Goal: Transaction & Acquisition: Book appointment/travel/reservation

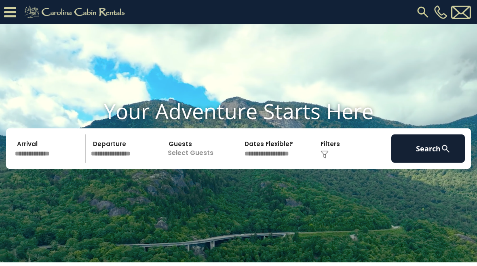
click at [194, 163] on p "Select Guests" at bounding box center [200, 149] width 73 height 28
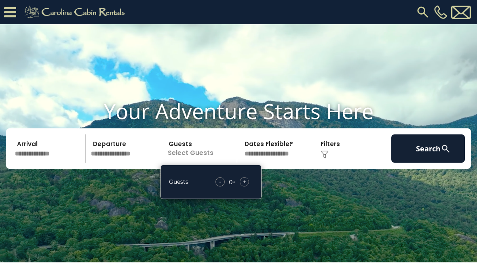
click at [243, 187] on div "+" at bounding box center [244, 181] width 9 height 9
click at [246, 187] on div "+" at bounding box center [244, 181] width 9 height 9
click at [262, 163] on select "**********" at bounding box center [276, 149] width 73 height 28
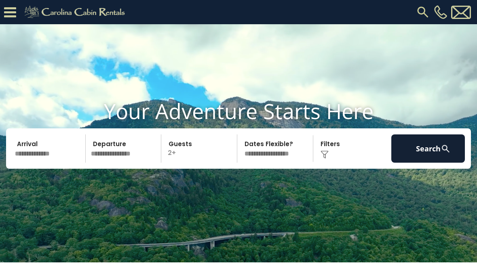
click at [24, 163] on input "text" at bounding box center [49, 149] width 74 height 28
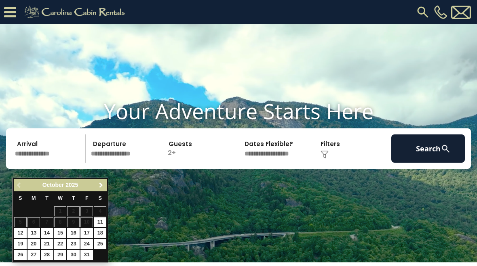
click at [97, 188] on link "Next" at bounding box center [101, 186] width 10 height 10
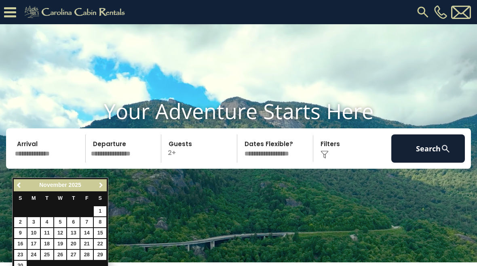
click at [103, 187] on span "Next" at bounding box center [101, 185] width 6 height 6
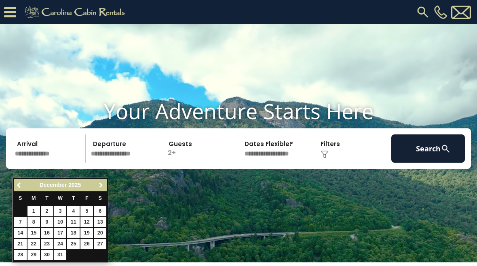
click at [99, 184] on span "Next" at bounding box center [101, 185] width 6 height 6
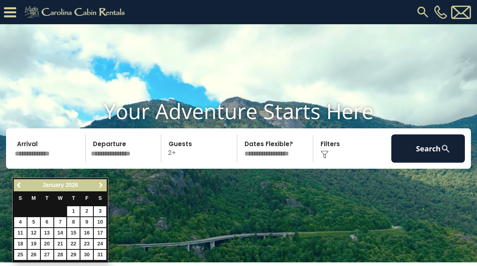
click at [100, 190] on link "Next" at bounding box center [101, 186] width 10 height 10
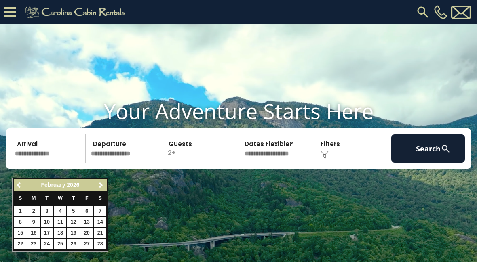
click at [99, 186] on span "Next" at bounding box center [101, 185] width 6 height 6
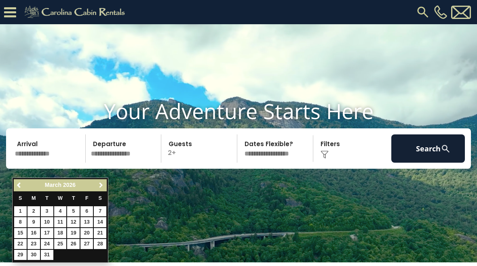
click at [104, 184] on link "Next" at bounding box center [101, 186] width 10 height 10
click at [15, 188] on link "Previous" at bounding box center [20, 186] width 10 height 10
click at [85, 228] on link "20" at bounding box center [86, 233] width 13 height 10
type input "*******"
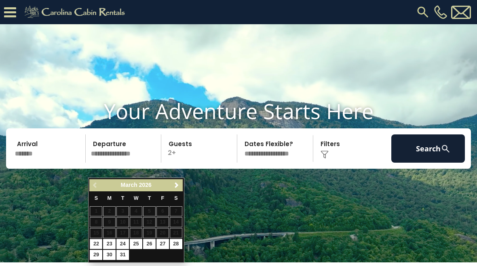
click at [93, 241] on link "22" at bounding box center [96, 244] width 13 height 10
type input "*******"
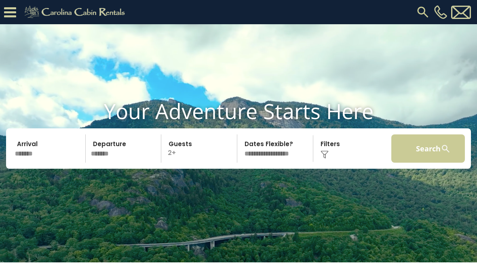
click at [431, 163] on button "Search" at bounding box center [428, 149] width 74 height 28
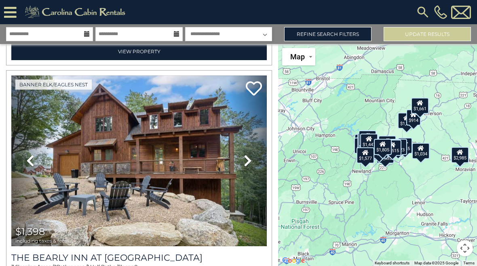
scroll to position [1450, 0]
click at [331, 38] on link "Refine Search Filters" at bounding box center [327, 34] width 87 height 14
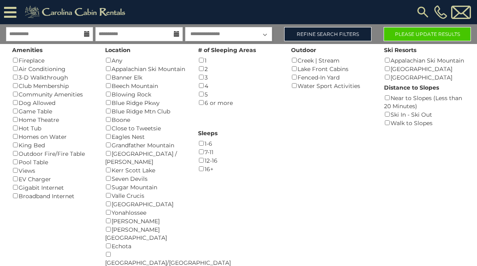
click at [443, 39] on button "Please Update Results" at bounding box center [427, 34] width 87 height 14
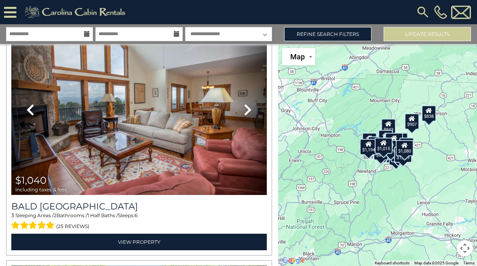
scroll to position [1019, 0]
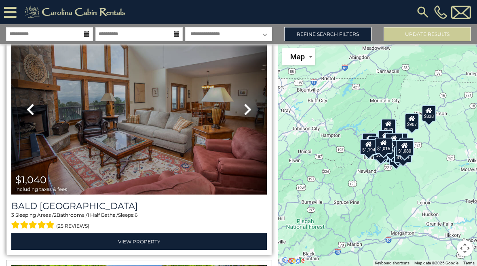
click at [245, 114] on icon at bounding box center [248, 109] width 8 height 13
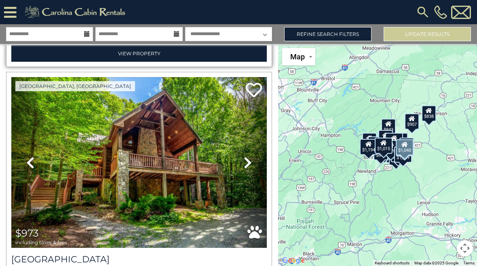
scroll to position [1209, 0]
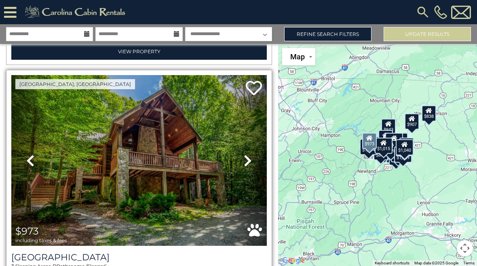
click at [253, 158] on link "Next" at bounding box center [247, 160] width 38 height 171
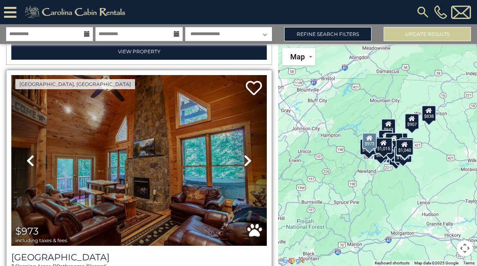
click at [253, 159] on link "Next" at bounding box center [247, 160] width 38 height 171
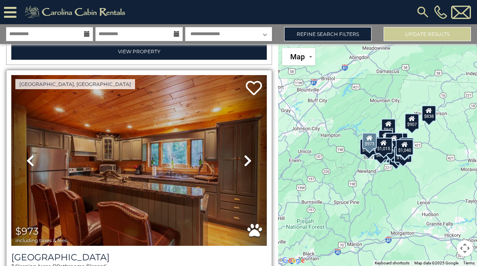
click at [258, 157] on link "Next" at bounding box center [247, 160] width 38 height 171
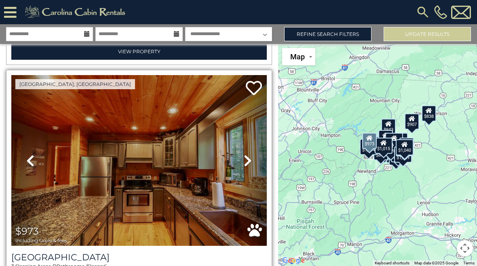
click at [257, 159] on link "Next" at bounding box center [247, 160] width 38 height 171
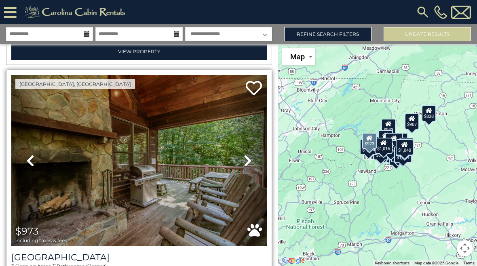
click at [255, 161] on link "Next" at bounding box center [247, 160] width 38 height 171
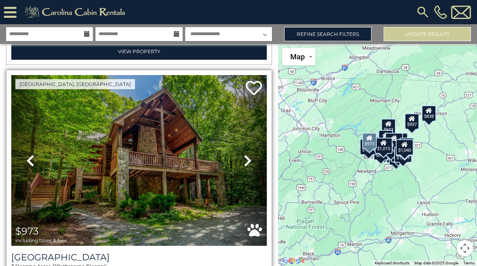
click at [260, 164] on link "Next" at bounding box center [247, 160] width 38 height 171
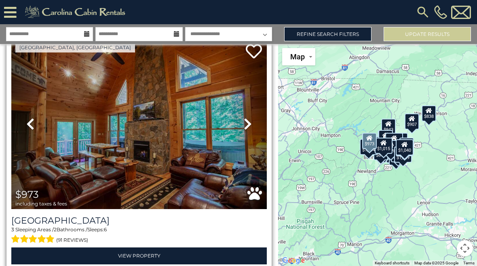
scroll to position [1246, 0]
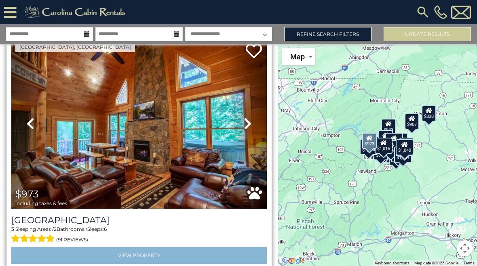
click at [40, 255] on link "View Property" at bounding box center [138, 255] width 255 height 17
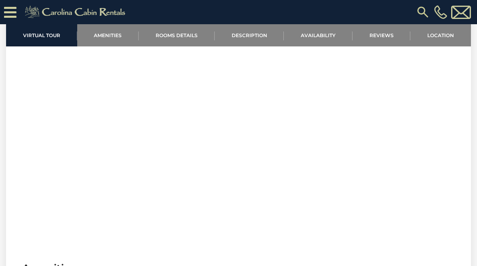
scroll to position [319, 0]
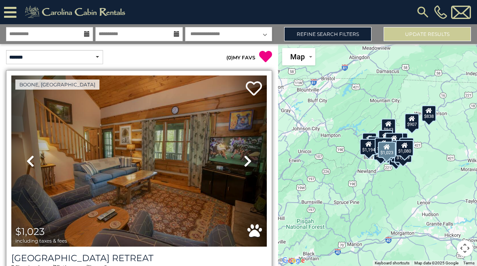
click at [32, 160] on icon at bounding box center [30, 161] width 8 height 13
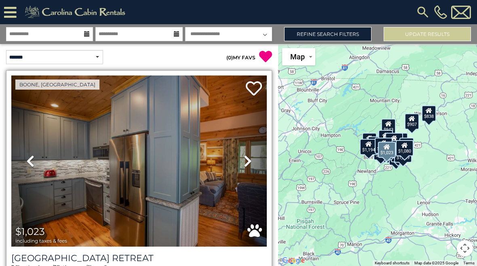
click at [25, 161] on link "Previous" at bounding box center [30, 161] width 38 height 171
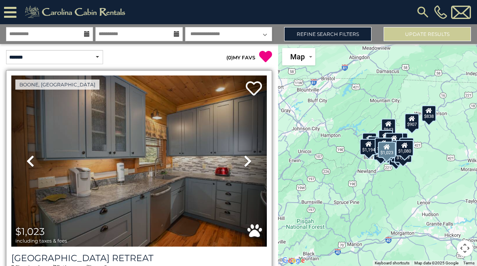
click at [33, 160] on icon at bounding box center [30, 161] width 8 height 13
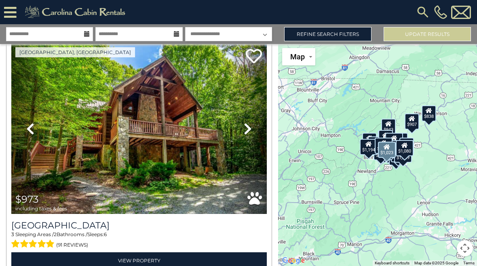
scroll to position [1241, 0]
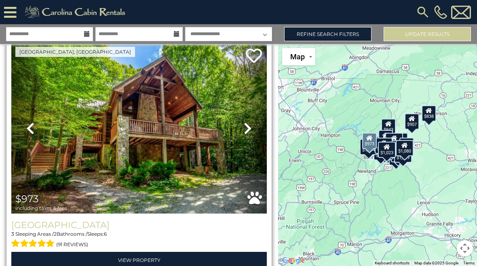
click at [28, 230] on h3 "[GEOGRAPHIC_DATA]" at bounding box center [138, 225] width 255 height 11
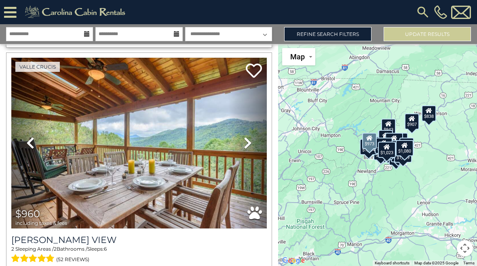
scroll to position [1471, 0]
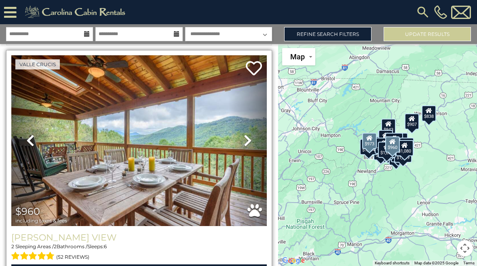
click at [18, 239] on h3 "Valle View" at bounding box center [138, 237] width 255 height 11
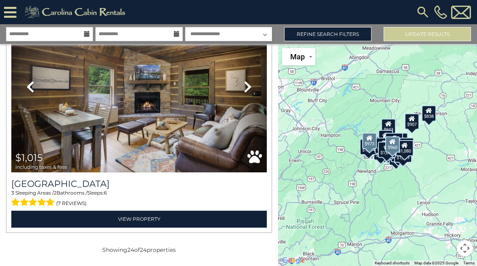
scroll to position [5634, 0]
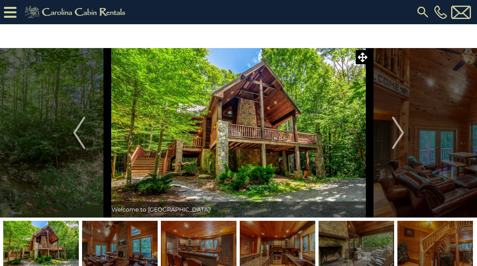
click at [446, 249] on img at bounding box center [435, 246] width 76 height 51
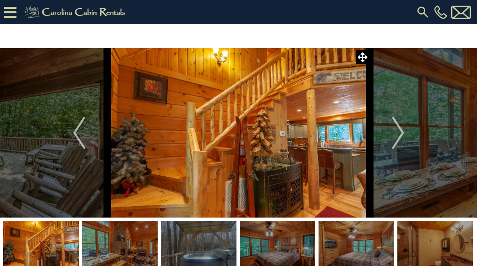
click at [302, 244] on img at bounding box center [278, 246] width 76 height 51
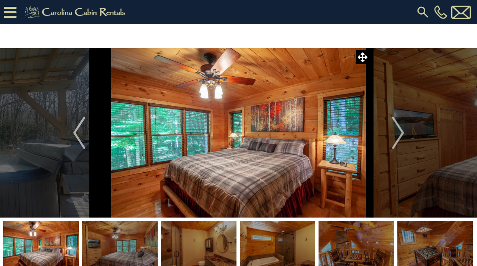
click at [370, 248] on img at bounding box center [357, 246] width 76 height 51
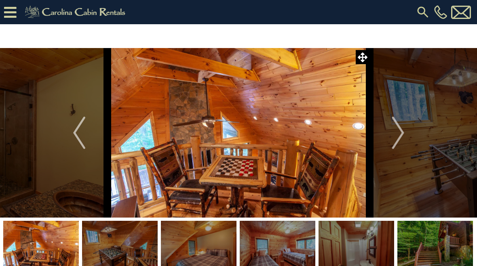
click at [349, 245] on img at bounding box center [357, 246] width 76 height 51
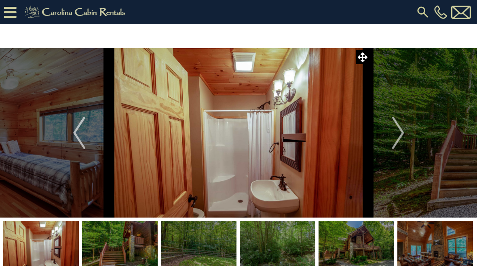
click at [443, 242] on img at bounding box center [435, 246] width 76 height 51
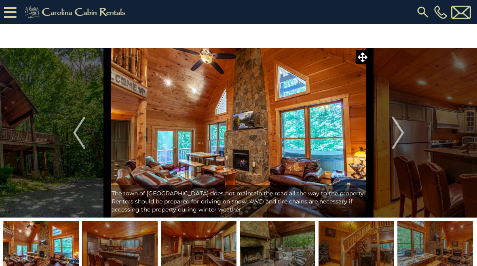
click at [443, 245] on img at bounding box center [435, 246] width 76 height 51
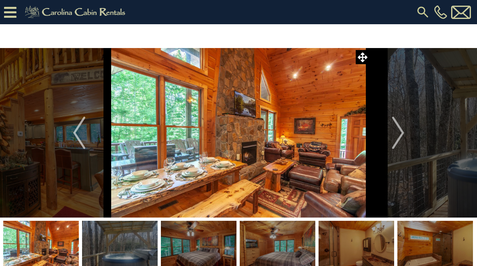
click at [444, 243] on img at bounding box center [435, 246] width 76 height 51
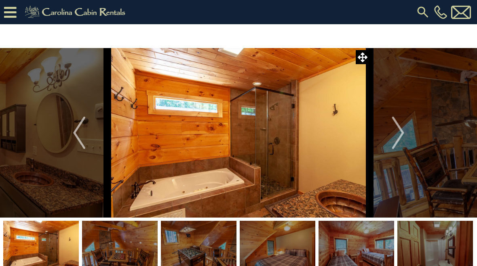
click at [443, 256] on img at bounding box center [435, 246] width 76 height 51
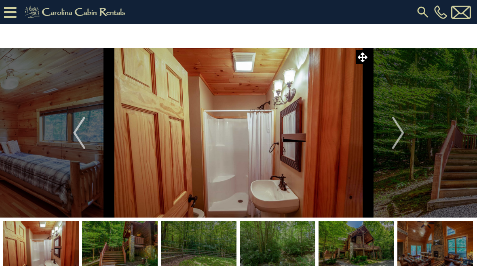
click at [446, 247] on img at bounding box center [435, 246] width 76 height 51
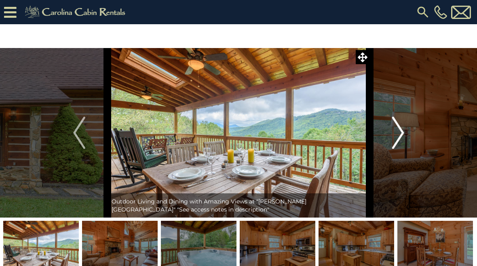
click at [390, 136] on button "Next" at bounding box center [398, 133] width 57 height 170
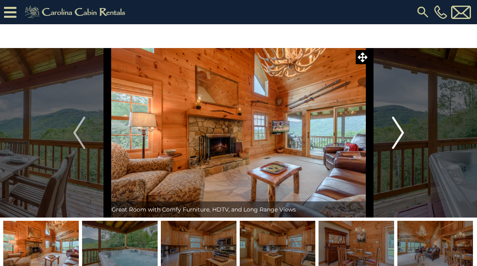
click at [396, 145] on img "Next" at bounding box center [398, 133] width 12 height 32
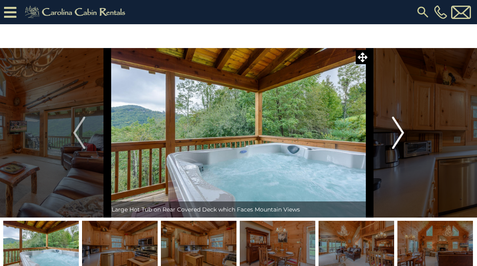
click at [395, 144] on img "Next" at bounding box center [398, 133] width 12 height 32
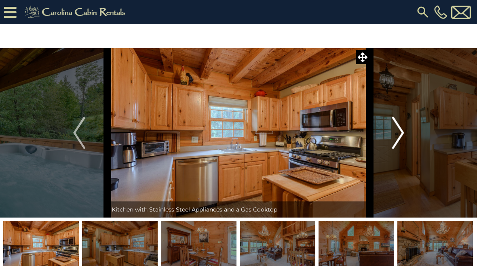
click at [395, 148] on img "Next" at bounding box center [398, 133] width 12 height 32
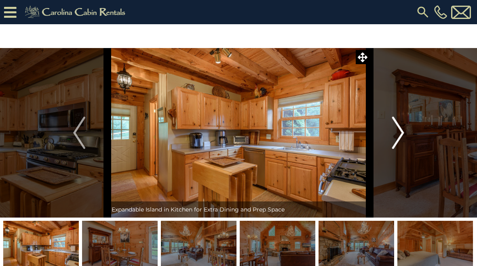
click at [397, 145] on img "Next" at bounding box center [398, 133] width 12 height 32
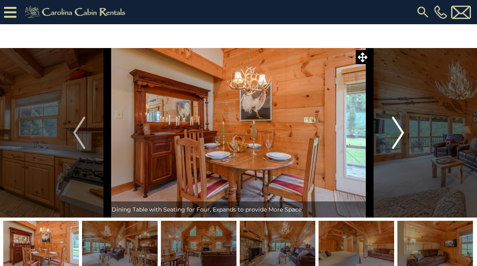
click at [401, 143] on img "Next" at bounding box center [398, 133] width 12 height 32
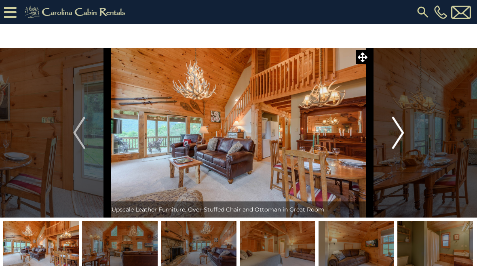
click at [402, 141] on img "Next" at bounding box center [398, 133] width 12 height 32
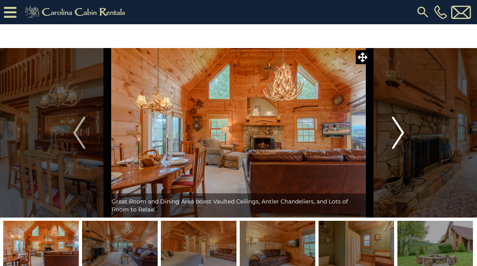
click at [405, 141] on button "Next" at bounding box center [398, 133] width 57 height 170
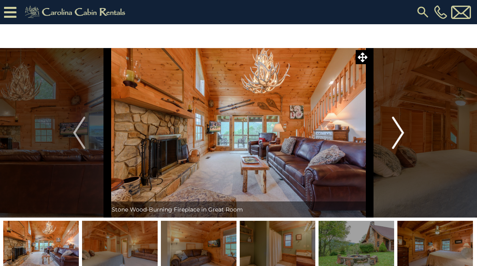
click at [407, 140] on button "Next" at bounding box center [398, 133] width 57 height 170
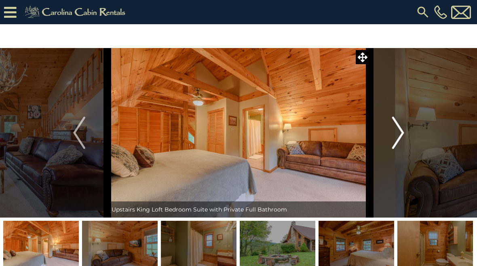
click at [405, 144] on button "Next" at bounding box center [398, 133] width 57 height 170
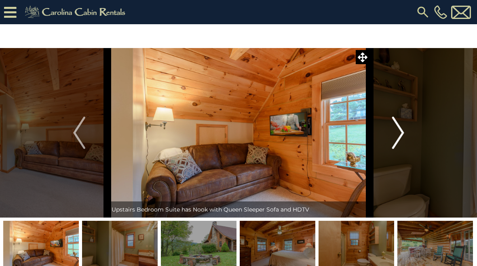
click at [403, 144] on img "Next" at bounding box center [398, 133] width 12 height 32
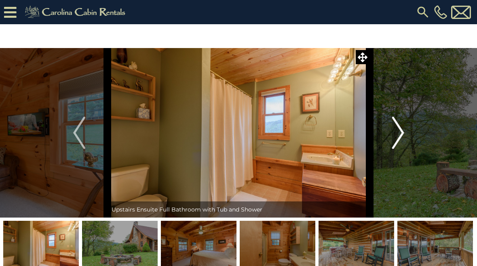
click at [405, 145] on button "Next" at bounding box center [398, 133] width 57 height 170
